Goal: Transaction & Acquisition: Purchase product/service

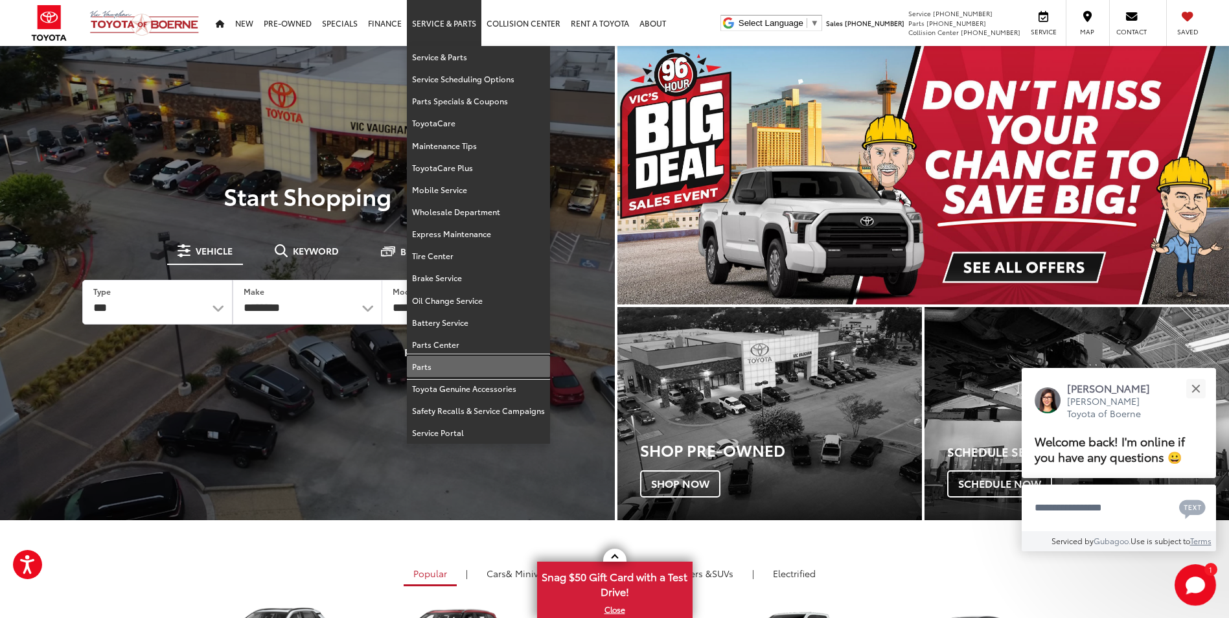
click at [441, 367] on link "Parts" at bounding box center [478, 367] width 143 height 22
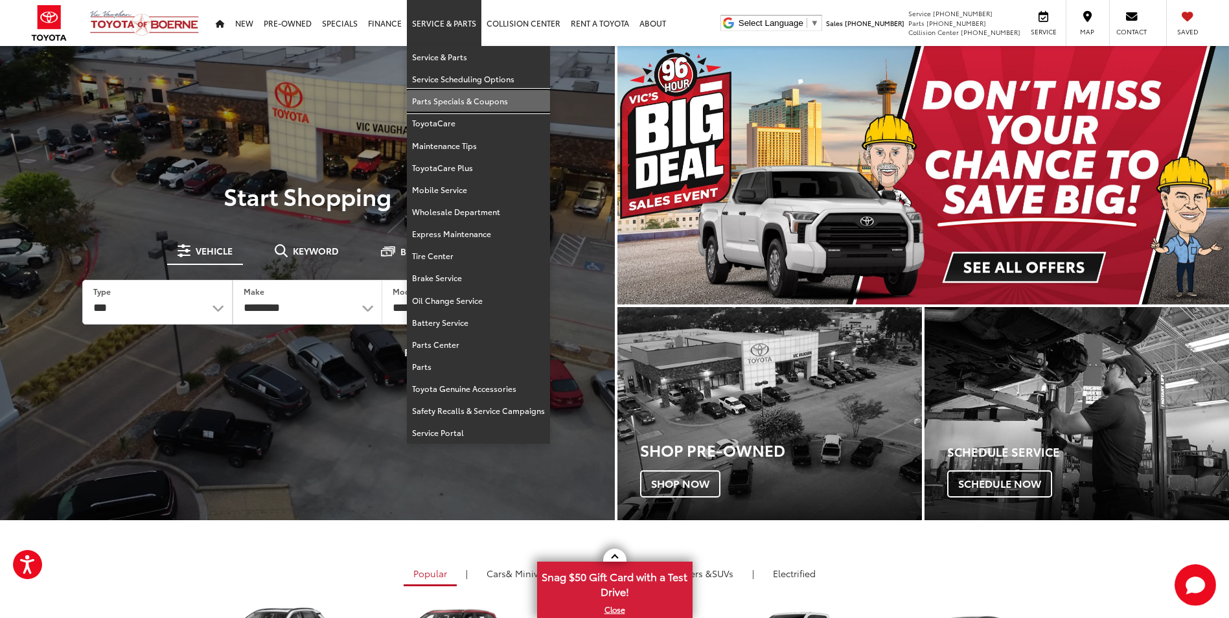
click at [453, 98] on link "Parts Specials & Coupons" at bounding box center [478, 101] width 143 height 22
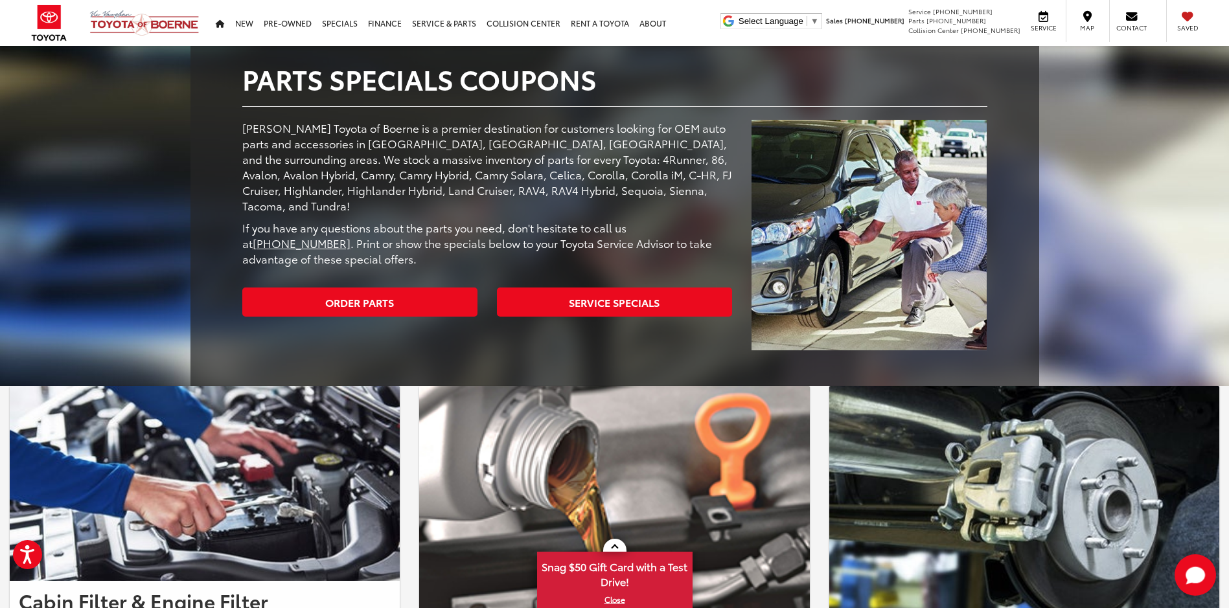
scroll to position [194, 0]
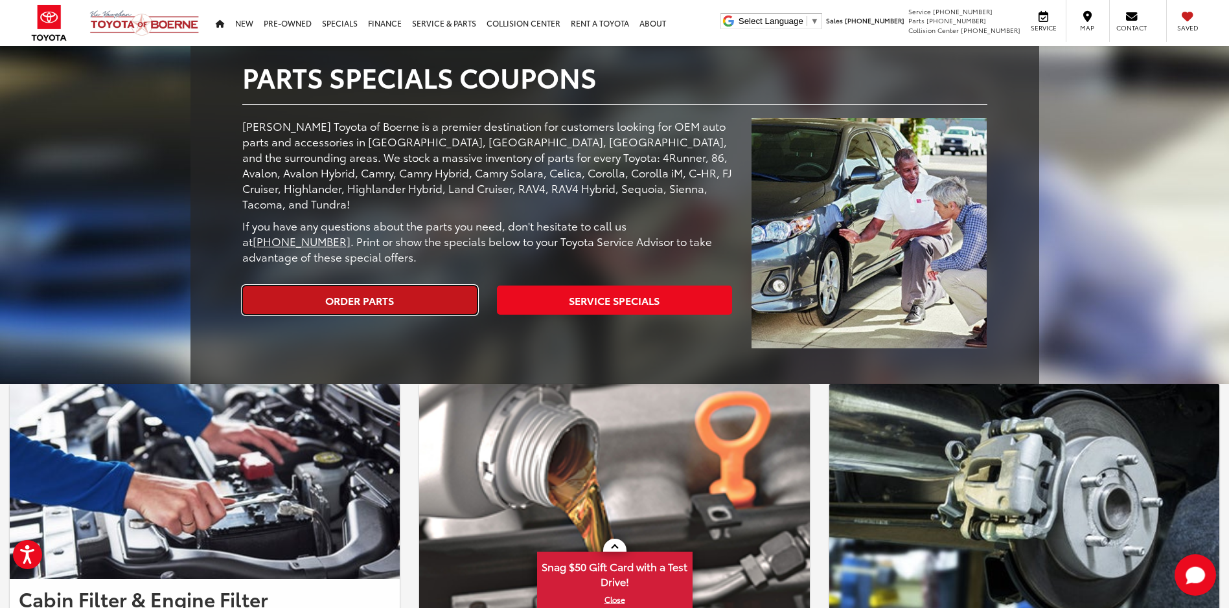
click at [396, 286] on link "Order Parts" at bounding box center [359, 300] width 235 height 29
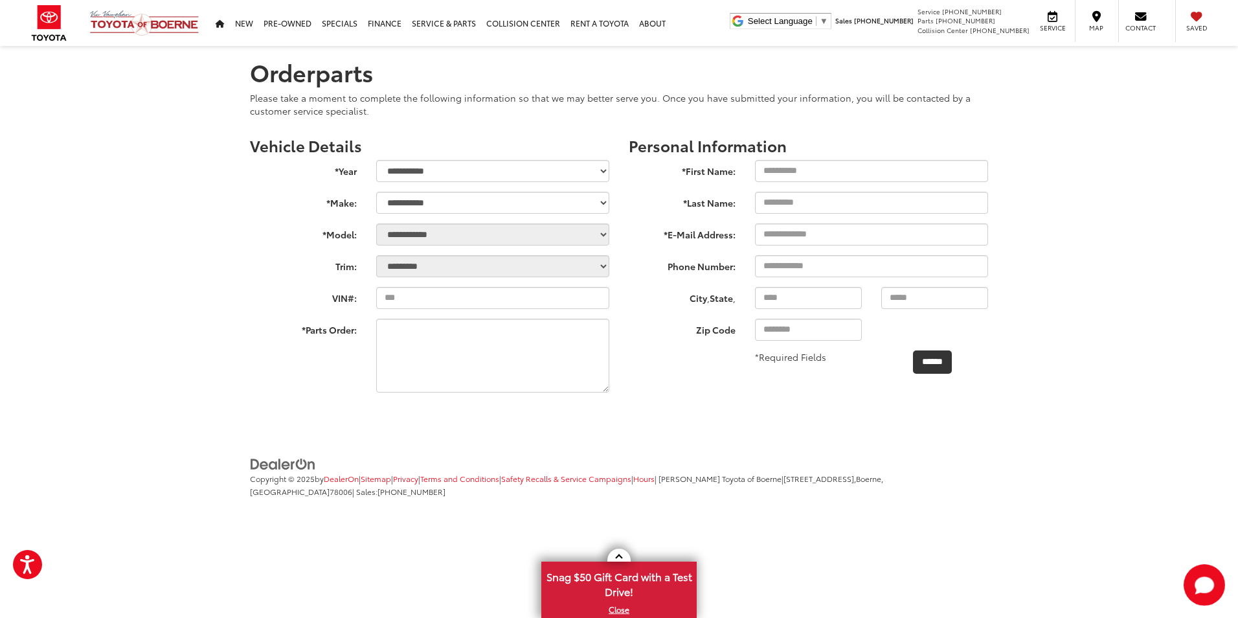
click at [561, 137] on h3 "Vehicle Details" at bounding box center [429, 145] width 359 height 17
